Goal: Task Accomplishment & Management: Manage account settings

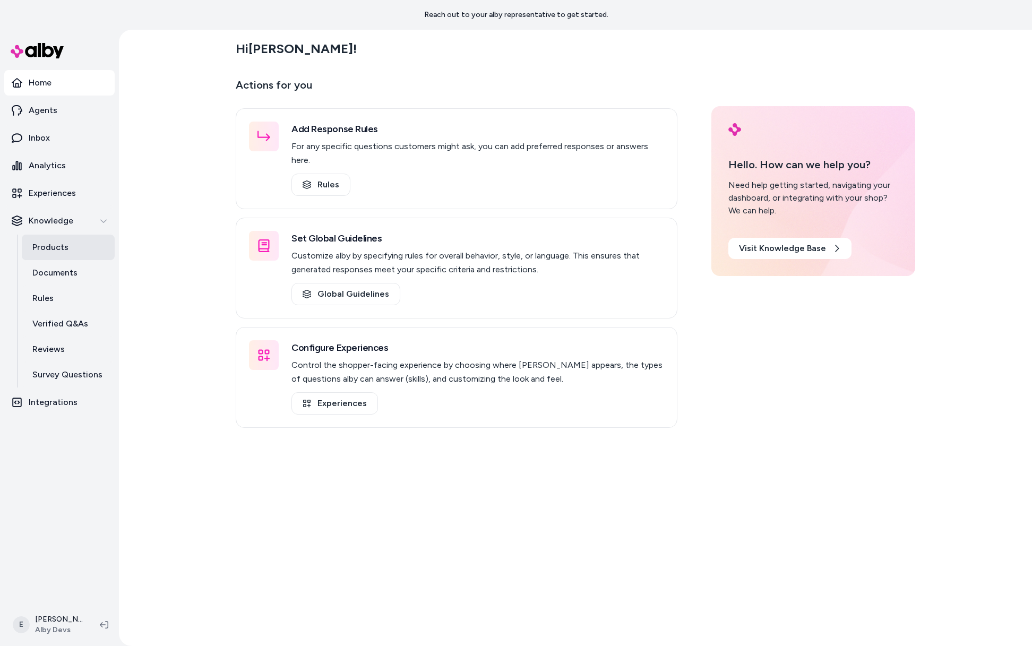
click at [65, 247] on p "Products" at bounding box center [50, 247] width 36 height 13
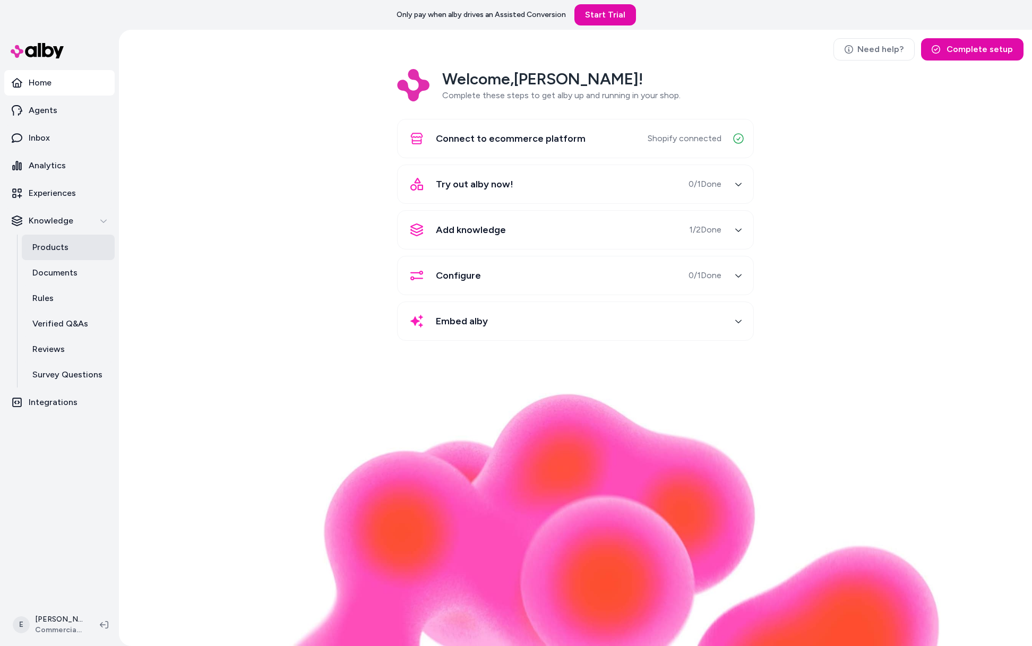
click at [73, 244] on link "Products" at bounding box center [68, 247] width 93 height 25
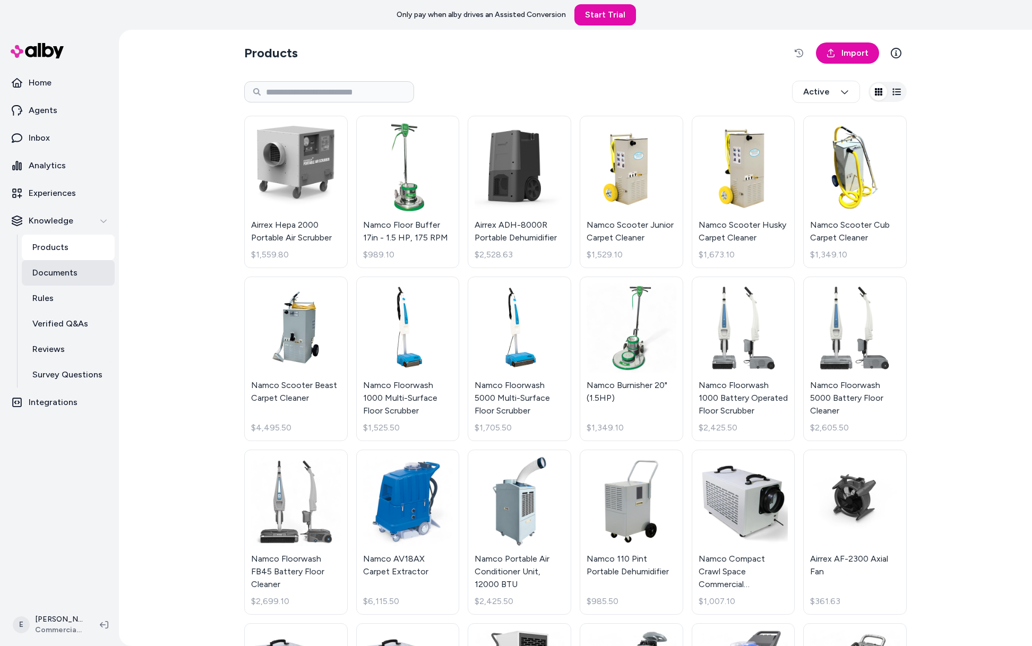
click at [72, 267] on p "Documents" at bounding box center [54, 273] width 45 height 13
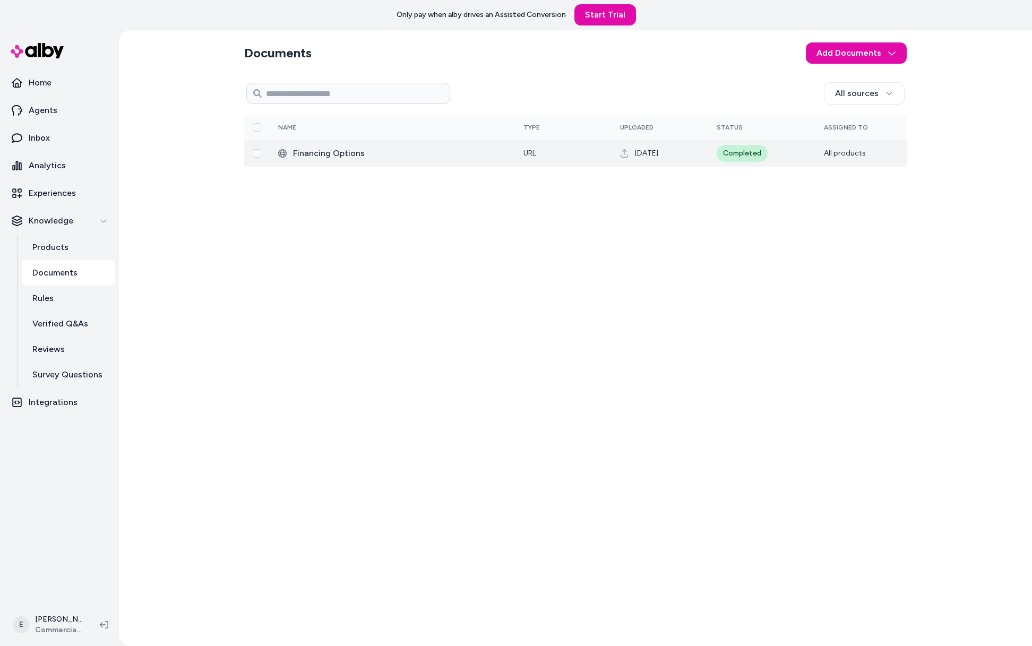
click at [454, 153] on span "Financing Options" at bounding box center [399, 153] width 213 height 13
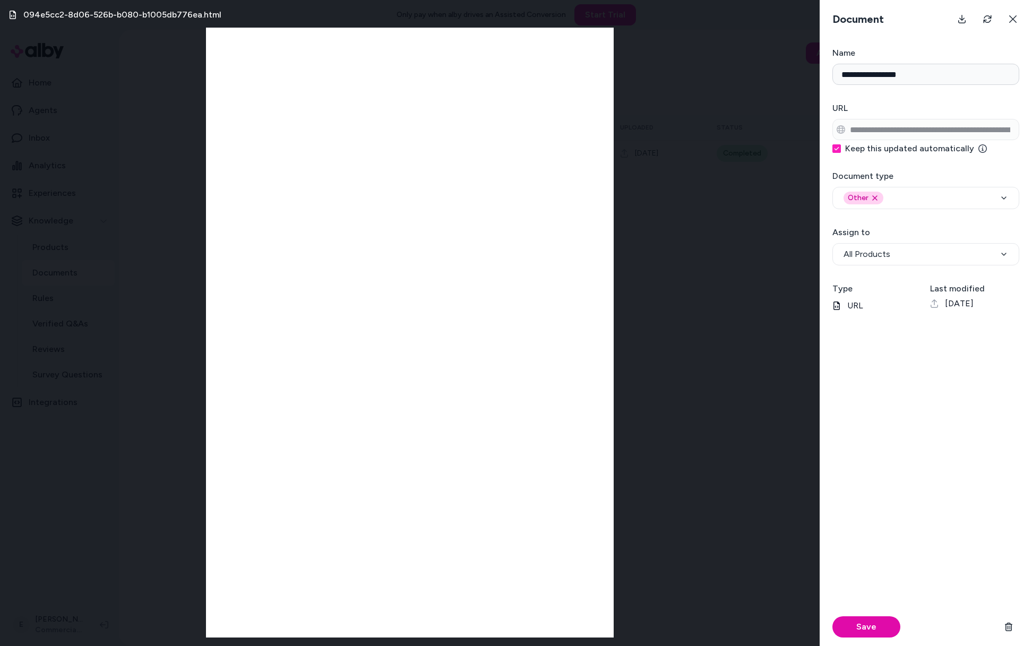
click at [695, 246] on div "094e5cc2-8d06-526b-b080-b1005db776ea.html" at bounding box center [410, 323] width 820 height 646
click at [1013, 20] on icon at bounding box center [1013, 19] width 8 height 8
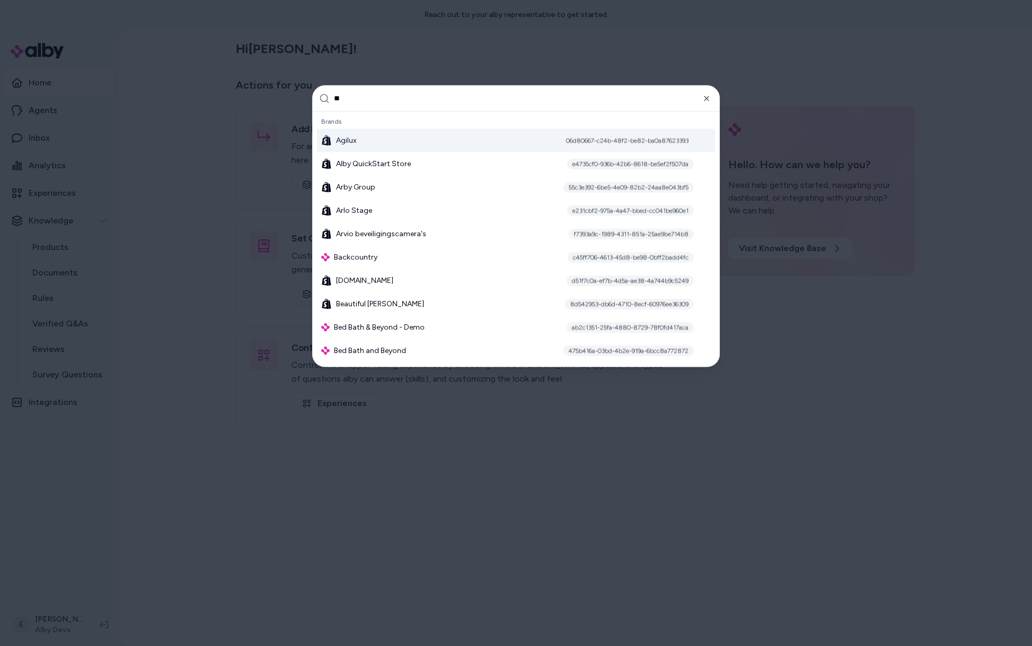
type input "***"
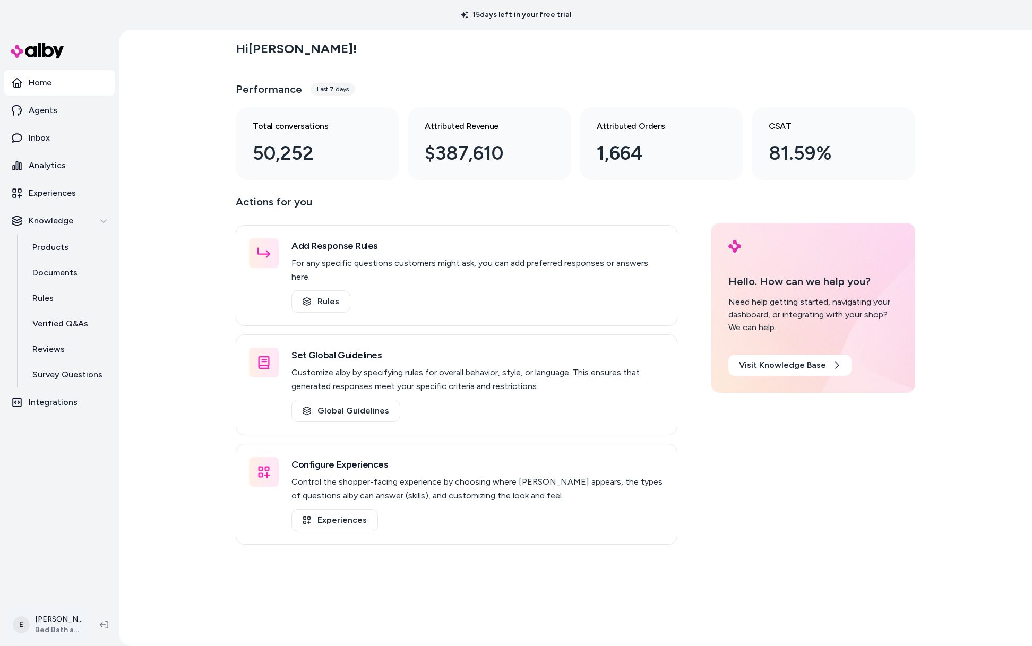
click at [51, 633] on html "15 days left in your free trial Home Agents Inbox Analytics Experiences Knowled…" at bounding box center [516, 323] width 1032 height 646
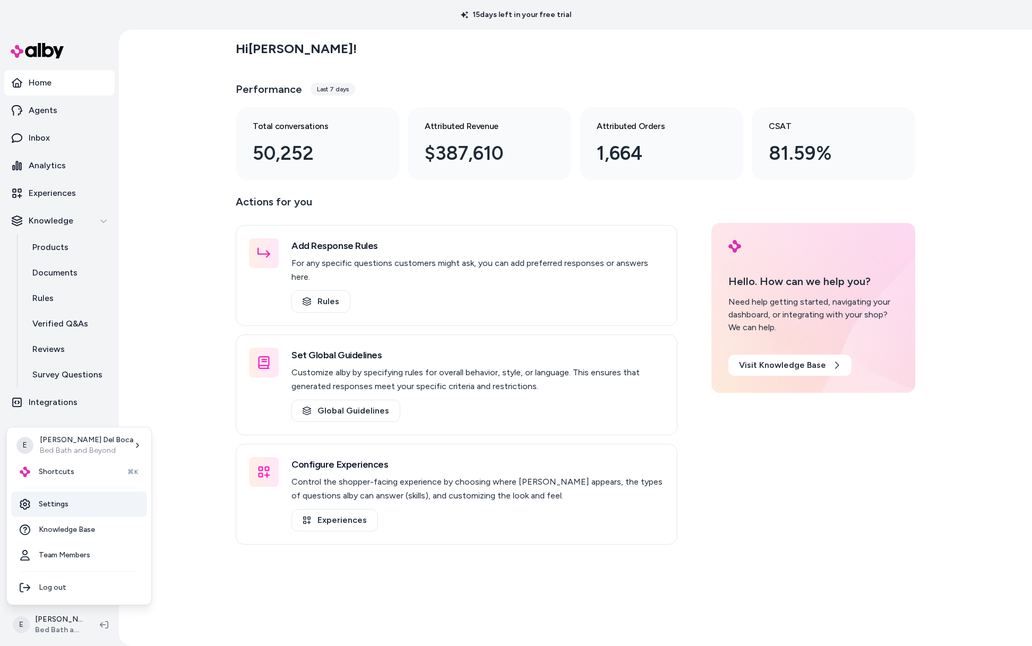
click at [56, 508] on link "Settings" at bounding box center [79, 504] width 136 height 25
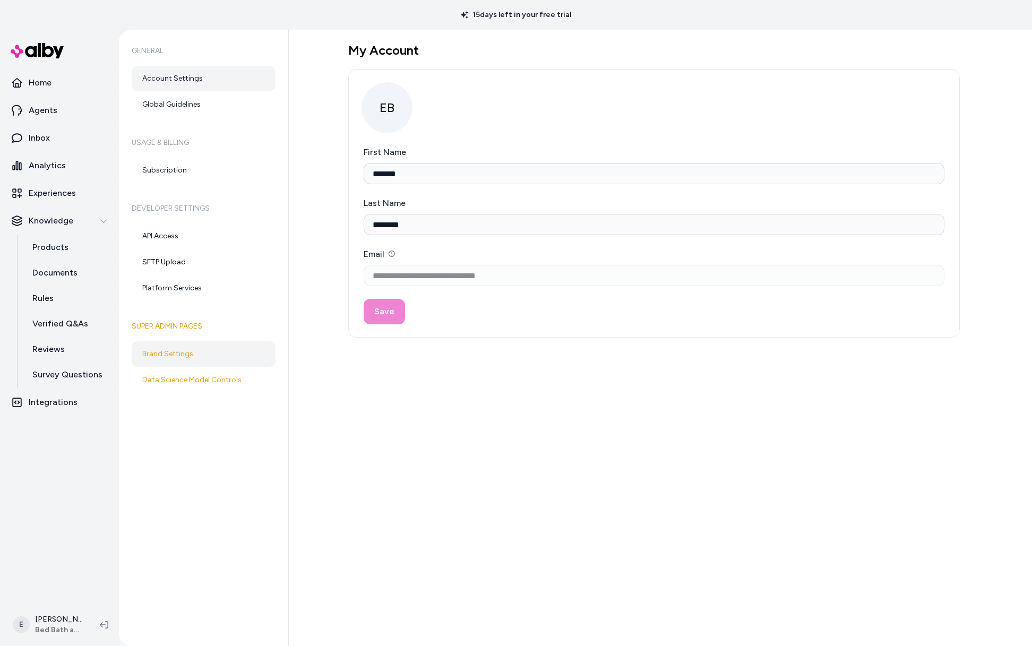
click at [194, 345] on link "Brand Settings" at bounding box center [204, 353] width 144 height 25
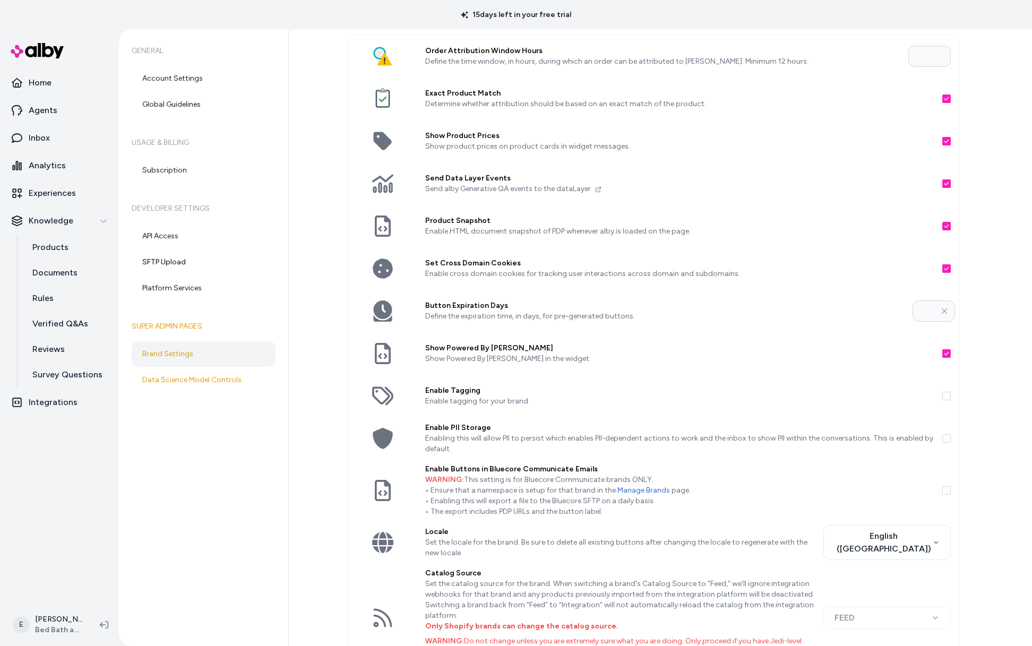
scroll to position [29, 0]
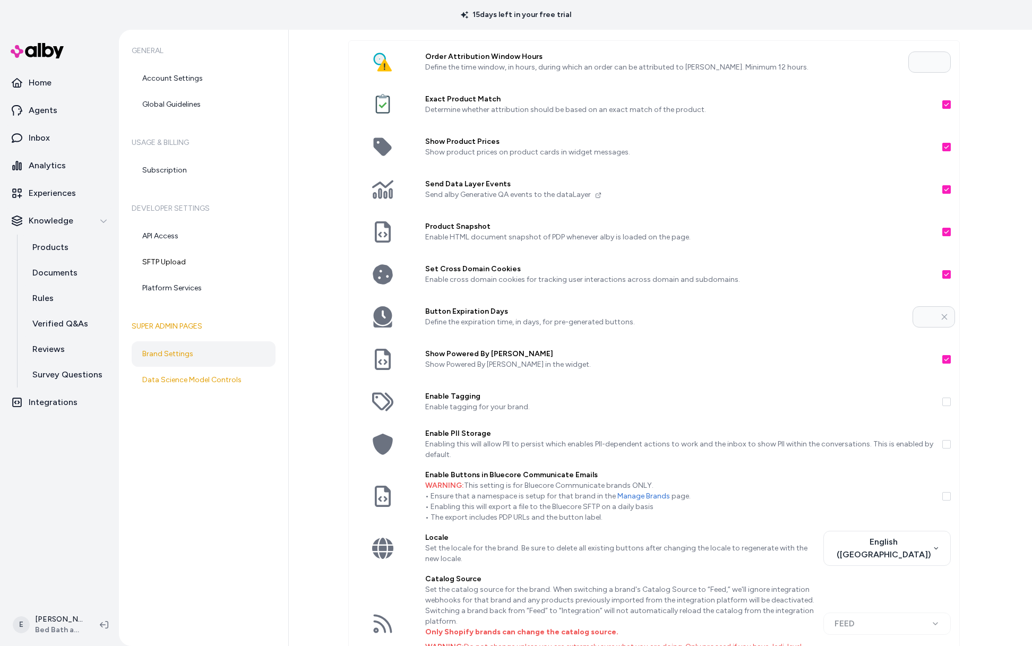
click at [944, 233] on button "Product Snapshot" at bounding box center [946, 232] width 8 height 8
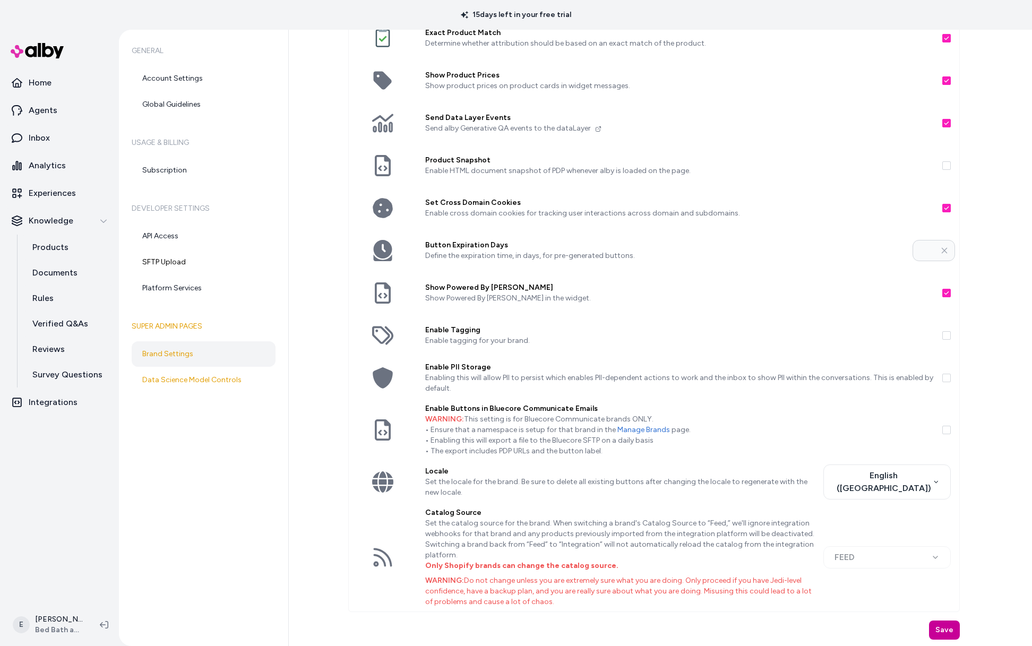
click at [943, 632] on button "Save" at bounding box center [944, 630] width 31 height 19
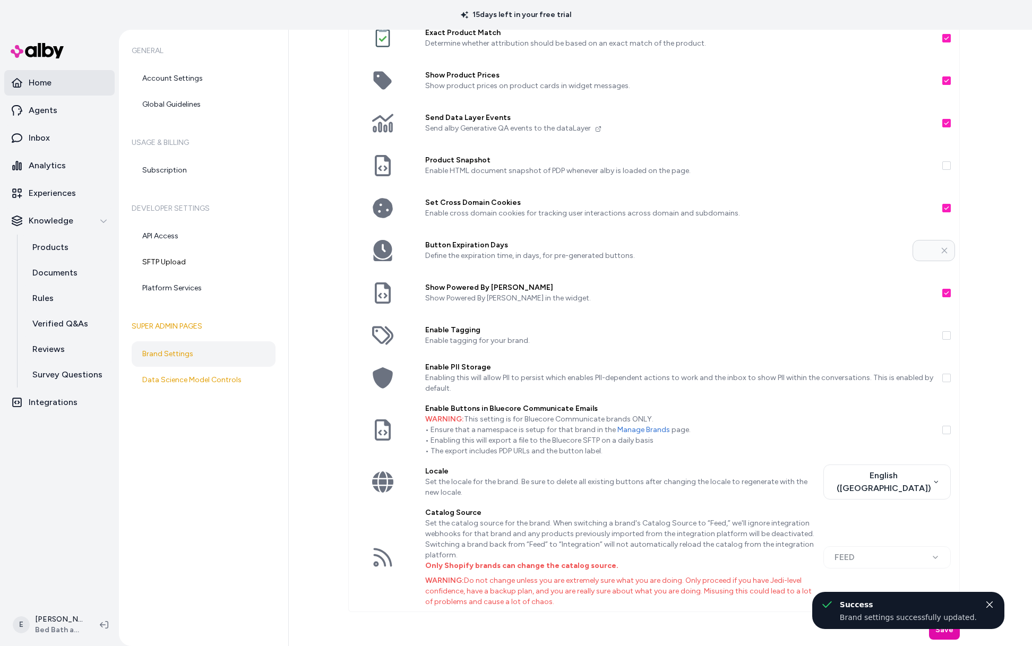
click at [59, 83] on link "Home" at bounding box center [59, 82] width 110 height 25
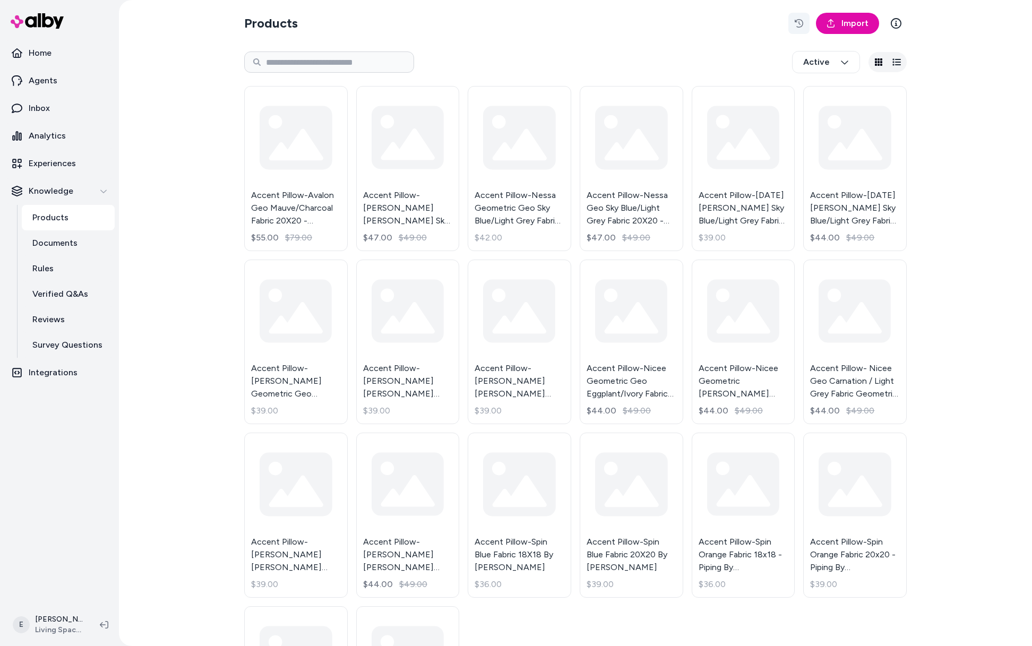
click at [797, 22] on icon "button" at bounding box center [799, 23] width 8 height 8
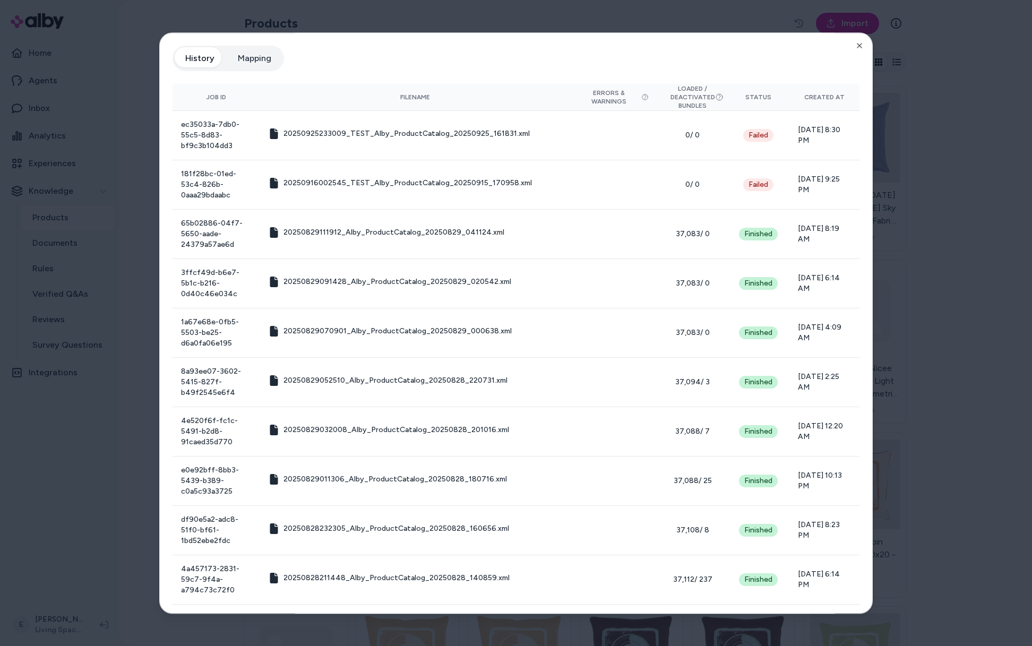
click at [924, 150] on div at bounding box center [516, 323] width 1032 height 646
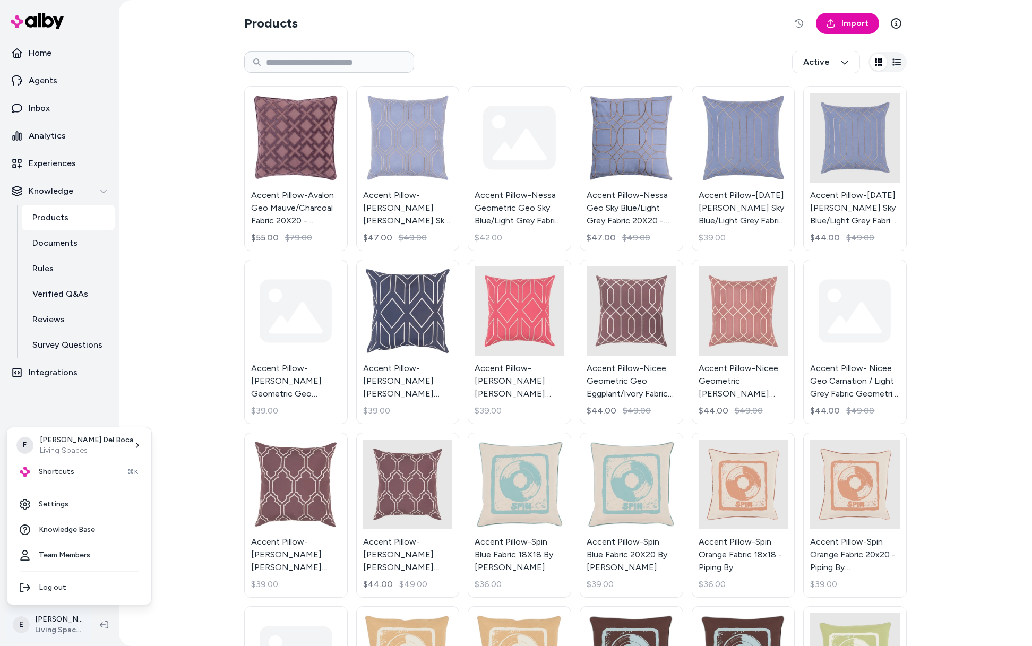
click at [32, 631] on html "Home Agents Inbox Analytics Experiences Knowledge Products Documents Rules Veri…" at bounding box center [516, 323] width 1032 height 646
click at [59, 505] on link "Settings" at bounding box center [79, 504] width 136 height 25
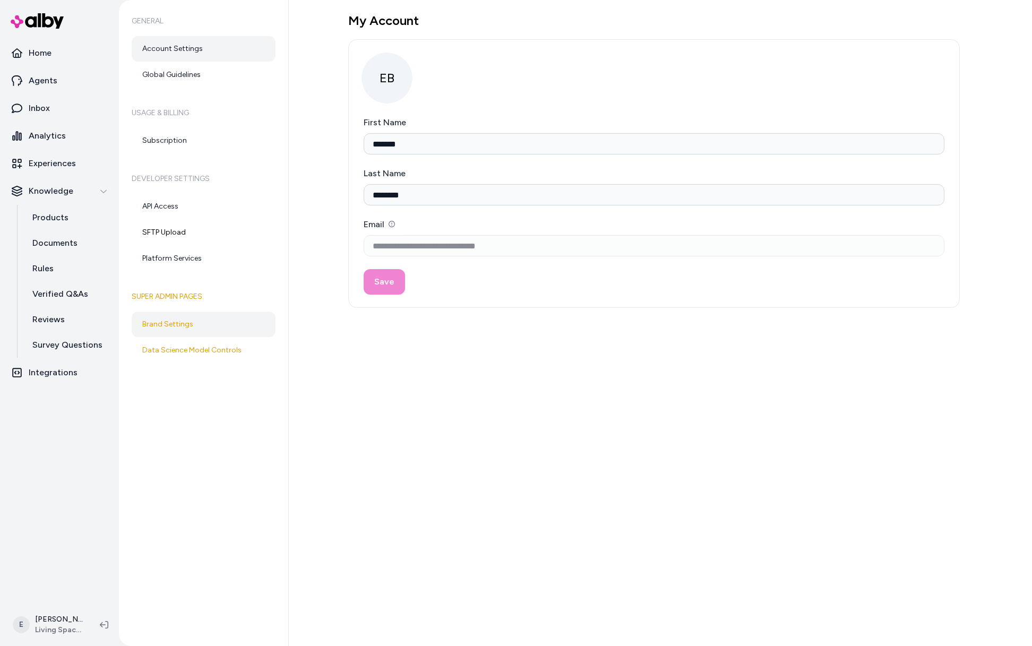
click at [204, 328] on link "Brand Settings" at bounding box center [204, 324] width 144 height 25
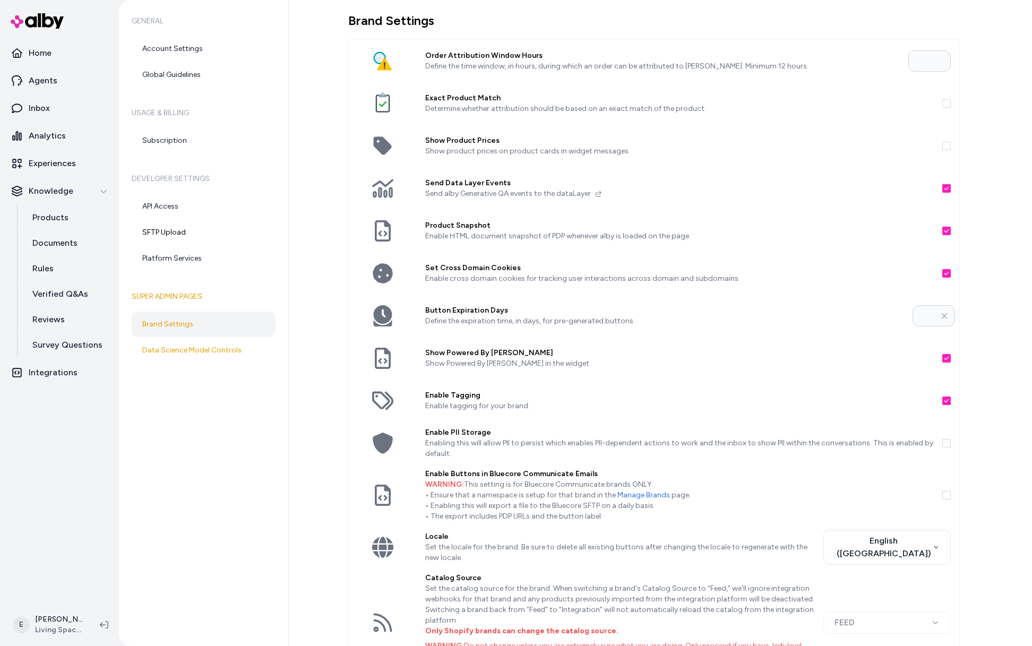
click at [504, 236] on p "Enable HTML document snapshot of PDP whenever alby is loaded on the page." at bounding box center [679, 236] width 509 height 11
